Goal: Check status: Check status

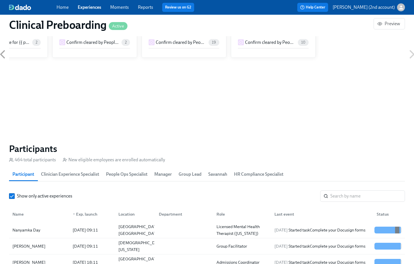
scroll to position [534, 0]
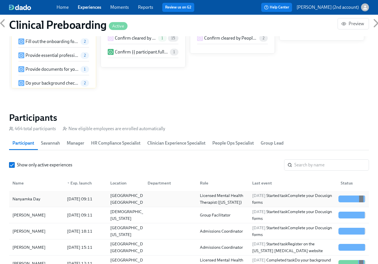
click at [95, 199] on div "[DATE] 09:11" at bounding box center [80, 198] width 30 height 7
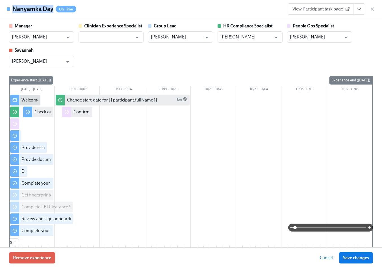
drag, startPoint x: 52, startPoint y: 11, endPoint x: 14, endPoint y: 11, distance: 38.2
click at [14, 11] on h4 "Nanyamka Day" at bounding box center [32, 9] width 41 height 8
click at [315, 38] on input "[PERSON_NAME]" at bounding box center [315, 36] width 51 height 11
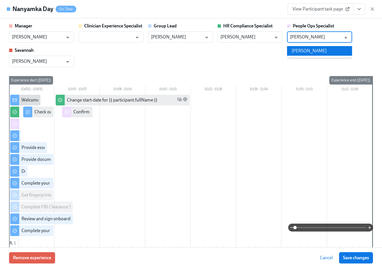
click at [315, 50] on li "[PERSON_NAME]" at bounding box center [319, 51] width 65 height 10
type input "[PERSON_NAME]"
click at [365, 256] on span "Save changes" at bounding box center [356, 258] width 26 height 6
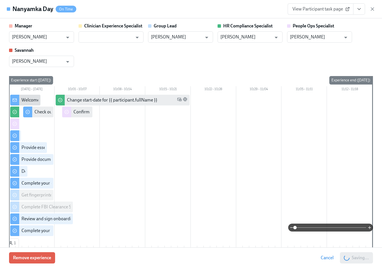
type input "[PERSON_NAME]"
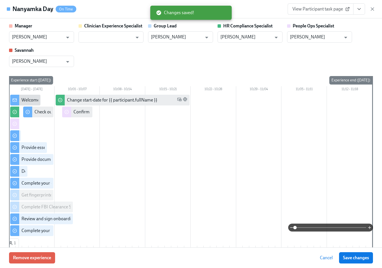
click at [373, 12] on div "View Participant task page" at bounding box center [332, 8] width 88 height 11
click at [372, 8] on icon "button" at bounding box center [373, 9] width 6 height 6
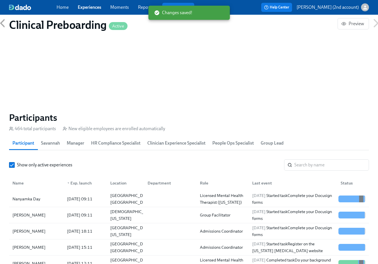
scroll to position [0, 7045]
click at [63, 217] on div "[DATE] 09:11" at bounding box center [83, 214] width 43 height 11
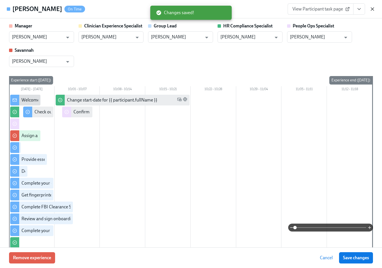
click at [375, 10] on icon "button" at bounding box center [373, 9] width 6 height 6
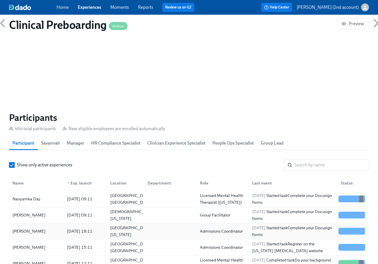
click at [57, 231] on div "[PERSON_NAME]" at bounding box center [36, 230] width 52 height 11
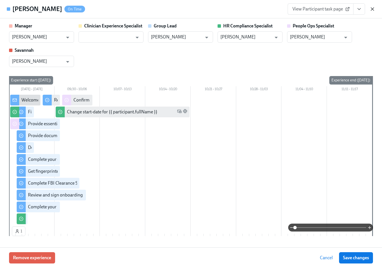
click at [370, 9] on icon "button" at bounding box center [373, 9] width 6 height 6
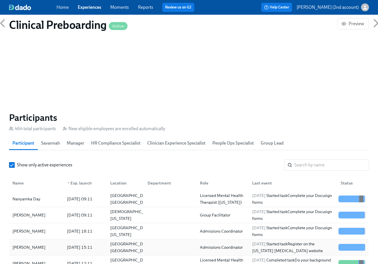
click at [61, 245] on div "[PERSON_NAME]" at bounding box center [36, 246] width 52 height 11
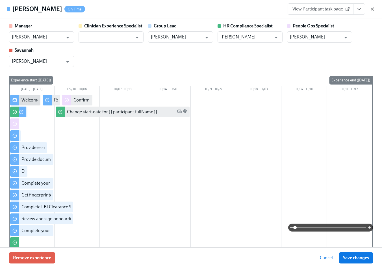
click at [374, 8] on icon "button" at bounding box center [373, 9] width 6 height 6
